Goal: Task Accomplishment & Management: Use online tool/utility

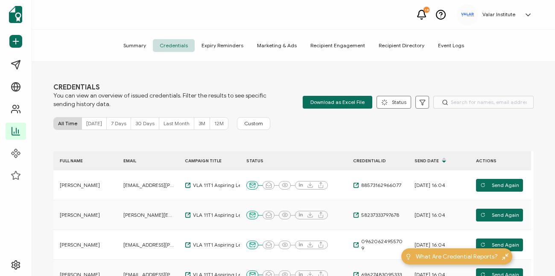
click at [70, 157] on div "FULL NAME" at bounding box center [85, 161] width 64 height 10
click at [72, 165] on div "FULL NAME" at bounding box center [85, 161] width 64 height 10
click at [71, 161] on div "FULL NAME" at bounding box center [85, 161] width 64 height 10
click at [414, 138] on div "CREDENTIALS You can view an overview of issued credentials. Filter the results …" at bounding box center [293, 170] width 523 height 217
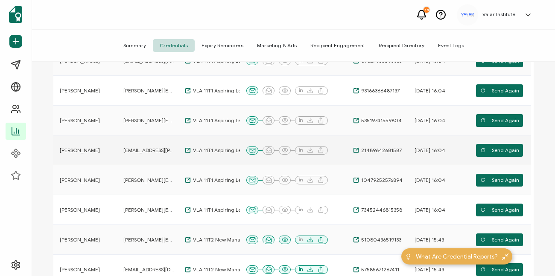
scroll to position [249, 0]
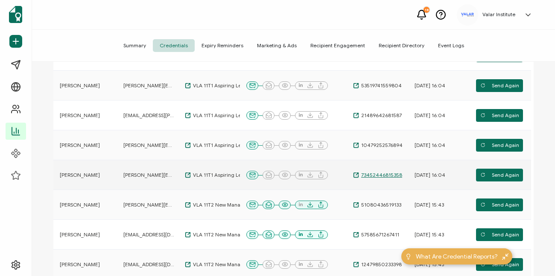
drag, startPoint x: 401, startPoint y: 175, endPoint x: 357, endPoint y: 174, distance: 43.5
click at [357, 174] on div "73452446815358" at bounding box center [376, 175] width 61 height 7
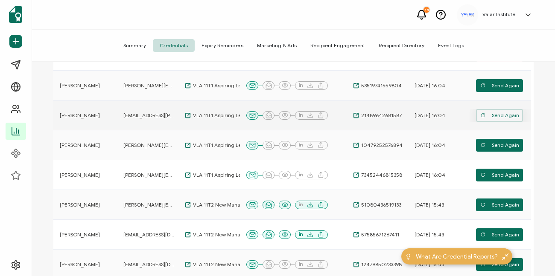
copy span "73452446815358"
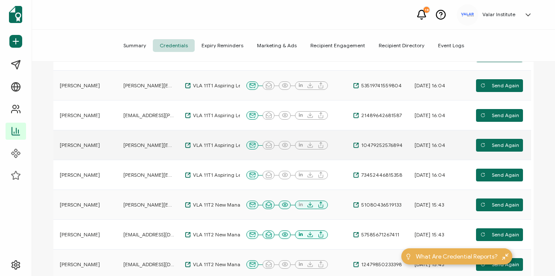
click at [340, 154] on td at bounding box center [293, 146] width 107 height 30
drag, startPoint x: 400, startPoint y: 146, endPoint x: 360, endPoint y: 145, distance: 40.1
click at [360, 145] on div "10479252576894" at bounding box center [376, 145] width 61 height 7
copy span "10479252576894"
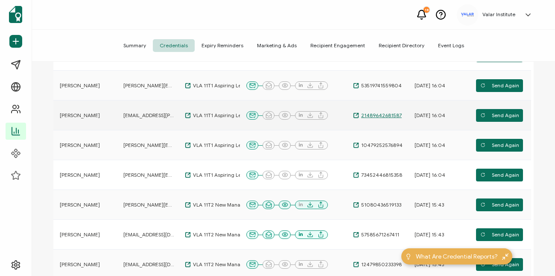
drag, startPoint x: 401, startPoint y: 117, endPoint x: 361, endPoint y: 116, distance: 39.2
click at [361, 116] on div "21489642681587" at bounding box center [376, 115] width 61 height 7
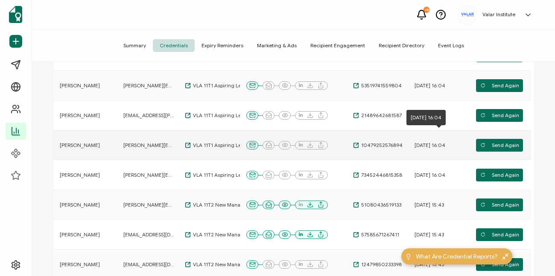
copy span "21489642681587"
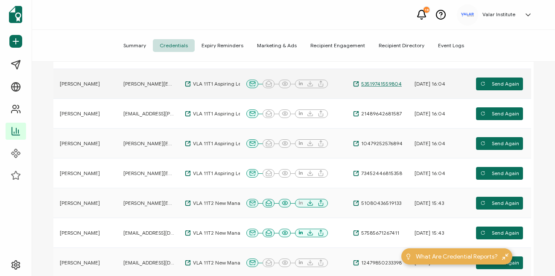
drag, startPoint x: 399, startPoint y: 86, endPoint x: 361, endPoint y: 84, distance: 38.0
click at [361, 84] on div "53519741559804" at bounding box center [376, 84] width 61 height 7
copy span "53519741559804"
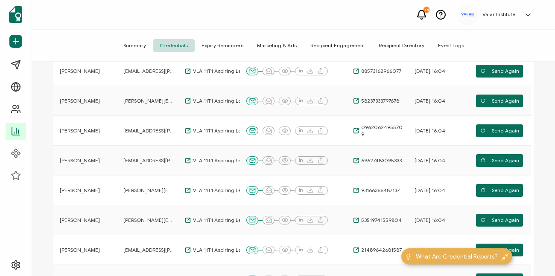
scroll to position [122, 0]
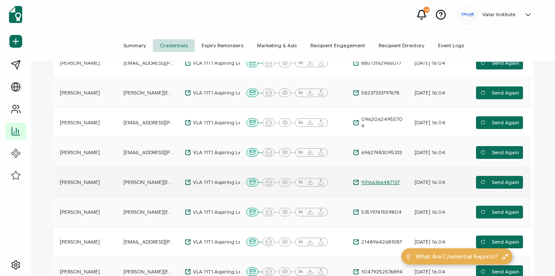
drag, startPoint x: 401, startPoint y: 184, endPoint x: 360, endPoint y: 185, distance: 41.0
click at [360, 185] on div "93166366487137" at bounding box center [376, 182] width 61 height 7
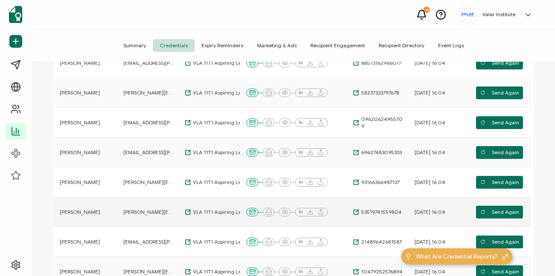
copy span "93166366487137"
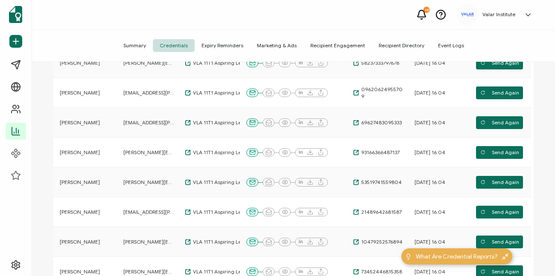
scroll to position [151, 0]
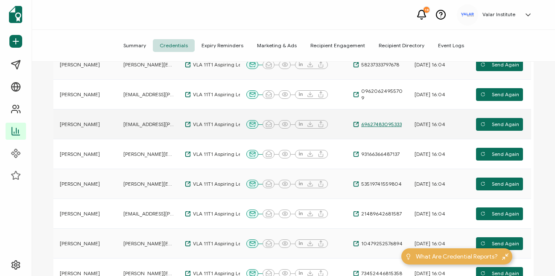
drag, startPoint x: 402, startPoint y: 123, endPoint x: 360, endPoint y: 125, distance: 41.4
click at [360, 125] on div "69627483095333" at bounding box center [376, 124] width 61 height 7
copy span "69627483095333"
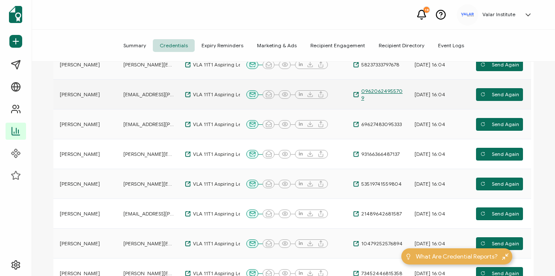
drag, startPoint x: 398, startPoint y: 95, endPoint x: 360, endPoint y: 96, distance: 38.4
click at [360, 96] on div "09620624955709" at bounding box center [376, 95] width 61 height 14
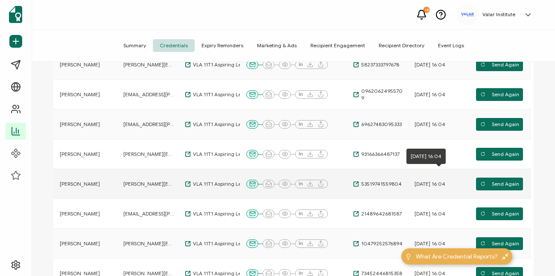
copy span "09620624955709"
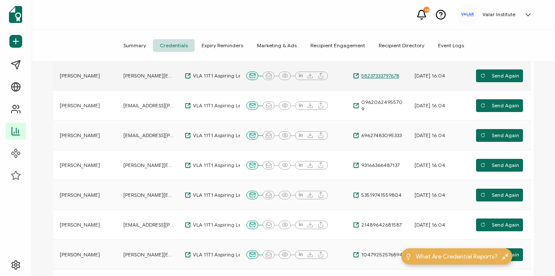
drag, startPoint x: 402, startPoint y: 77, endPoint x: 359, endPoint y: 77, distance: 43.1
click at [359, 77] on div "58237333797678" at bounding box center [376, 76] width 61 height 7
copy span "58237333797678"
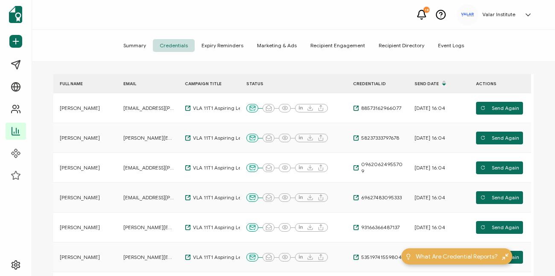
scroll to position [76, 0]
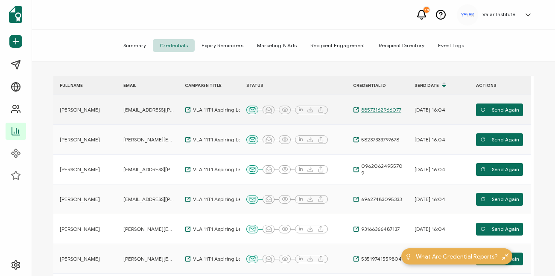
drag, startPoint x: 404, startPoint y: 109, endPoint x: 360, endPoint y: 110, distance: 43.5
click at [360, 110] on div "88573162966077" at bounding box center [376, 110] width 61 height 7
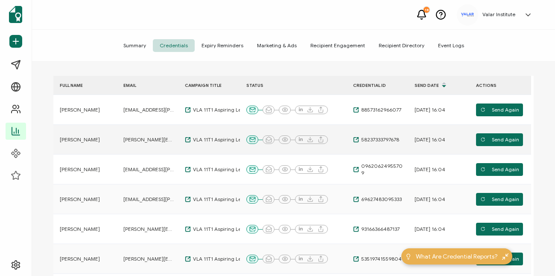
copy span "88573162966077"
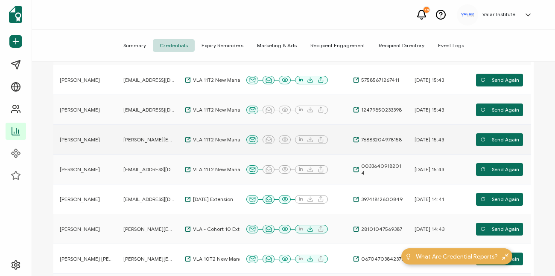
scroll to position [413, 0]
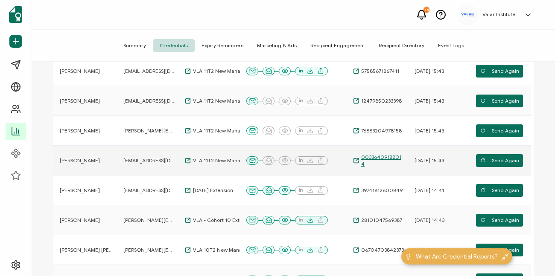
drag, startPoint x: 404, startPoint y: 161, endPoint x: 361, endPoint y: 161, distance: 42.2
click at [361, 161] on div "00336409182014" at bounding box center [376, 161] width 61 height 14
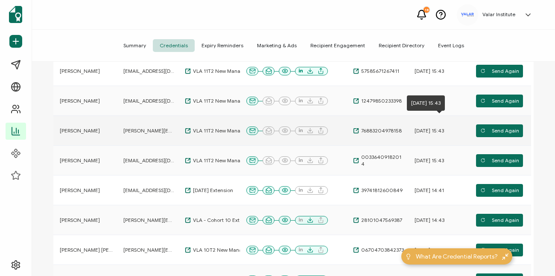
copy span "00336409182014"
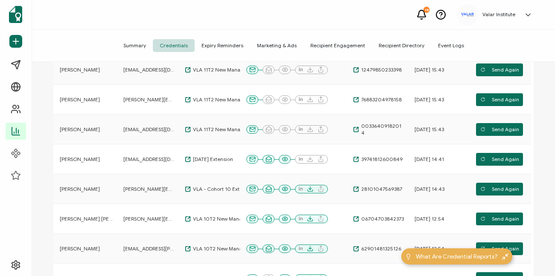
scroll to position [455, 0]
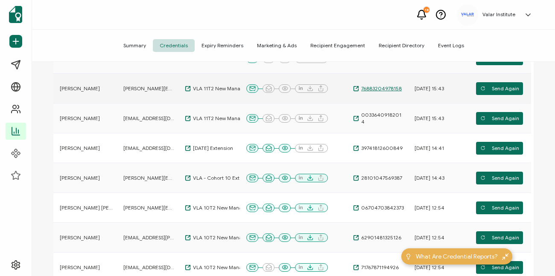
drag, startPoint x: 401, startPoint y: 88, endPoint x: 360, endPoint y: 91, distance: 40.7
click at [360, 91] on div "76883204978158" at bounding box center [376, 88] width 61 height 7
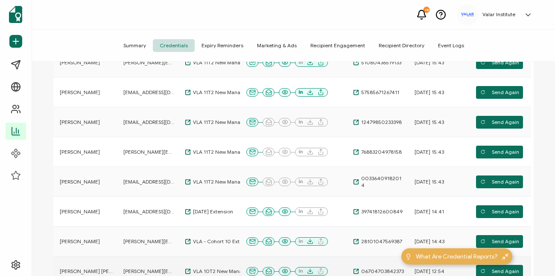
scroll to position [387, 0]
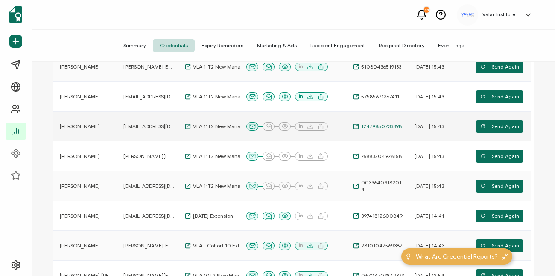
drag, startPoint x: 404, startPoint y: 125, endPoint x: 363, endPoint y: 123, distance: 41.0
click at [363, 123] on div "12479850233398" at bounding box center [376, 126] width 61 height 7
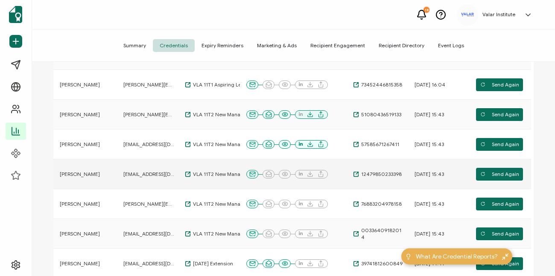
scroll to position [334, 0]
